Goal: Information Seeking & Learning: Learn about a topic

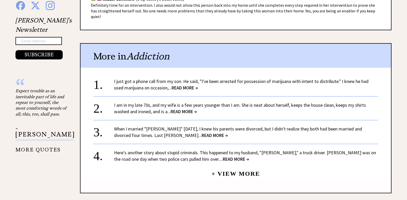
scroll to position [413, 0]
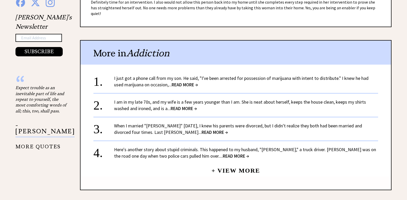
click at [180, 105] on span "READ MORE →" at bounding box center [184, 108] width 26 height 6
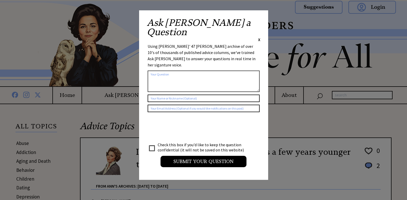
click at [259, 37] on span "X" at bounding box center [259, 39] width 2 height 5
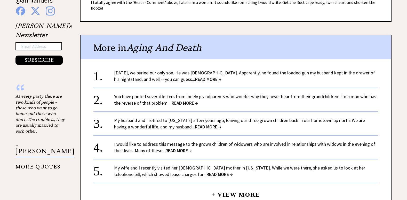
scroll to position [413, 0]
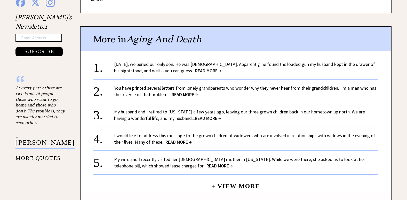
click at [207, 163] on span "READ MORE →" at bounding box center [220, 166] width 26 height 6
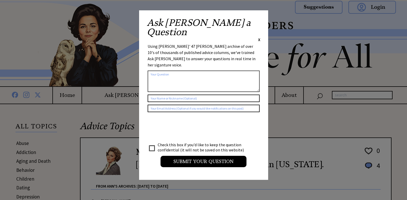
click at [260, 37] on span "X" at bounding box center [259, 39] width 2 height 5
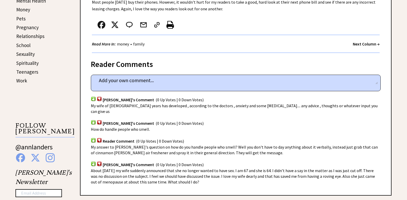
scroll to position [258, 0]
click at [160, 103] on span "My wife of [DEMOGRAPHIC_DATA] years has developed , according to the doctors , …" at bounding box center [234, 108] width 287 height 11
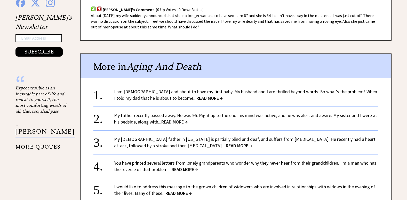
scroll to position [413, 0]
click at [197, 95] on span "READ MORE →" at bounding box center [210, 98] width 26 height 6
